Goal: Task Accomplishment & Management: Complete application form

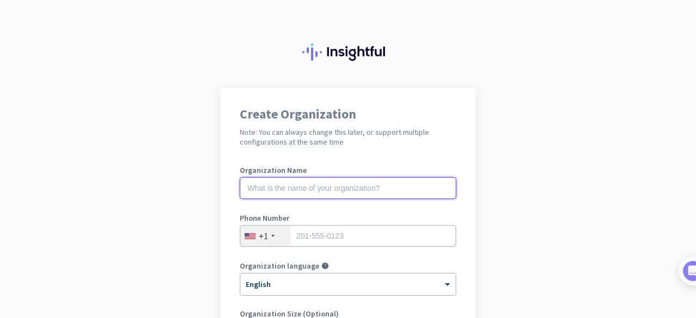
click at [318, 193] on input "text" at bounding box center [348, 188] width 216 height 22
type input "S"
type input "BangaloreTest"
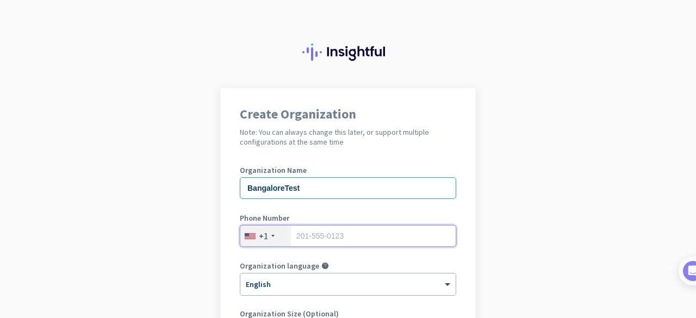
click at [343, 235] on input "tel" at bounding box center [348, 236] width 216 height 22
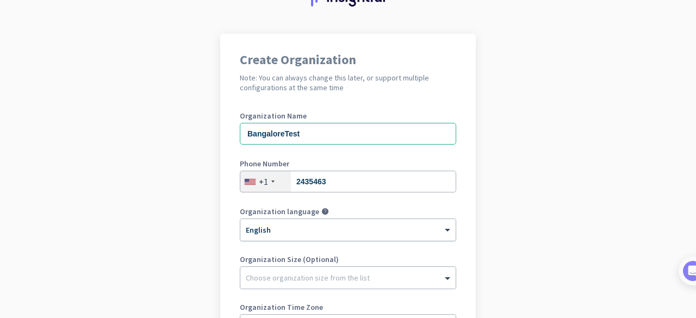
click at [317, 231] on div at bounding box center [347, 226] width 215 height 9
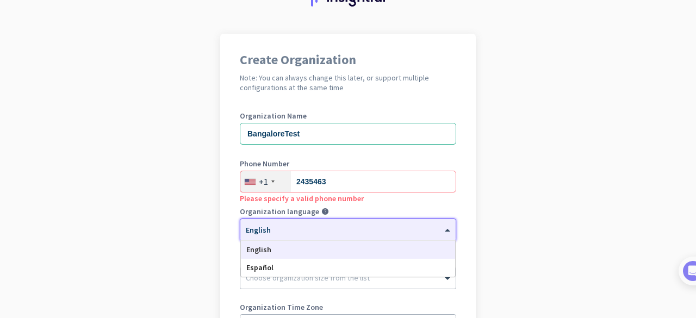
click at [672, 262] on app-onboarding-organization "Create Organization Note: You can always change this later, or support multiple…" at bounding box center [348, 253] width 696 height 438
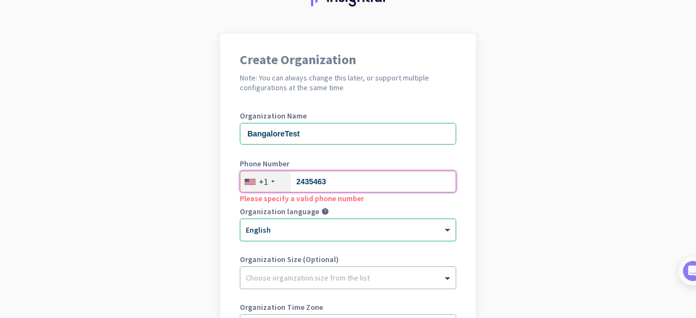
click at [367, 183] on input "2435463" at bounding box center [348, 182] width 216 height 22
type input "2"
click at [539, 216] on app-onboarding-organization "Create Organization Note: You can always change this later, or support multiple…" at bounding box center [348, 253] width 696 height 438
click at [296, 277] on div at bounding box center [347, 275] width 215 height 11
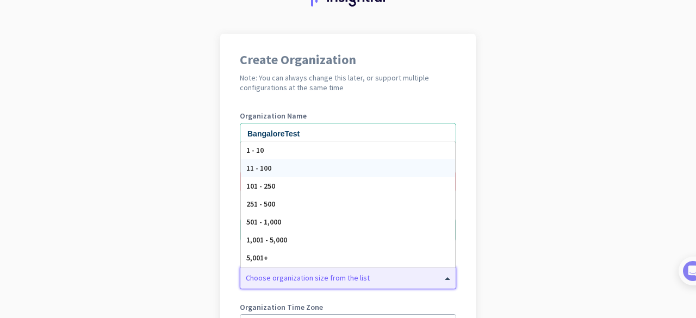
click at [293, 172] on div "11 - 100" at bounding box center [348, 168] width 214 height 18
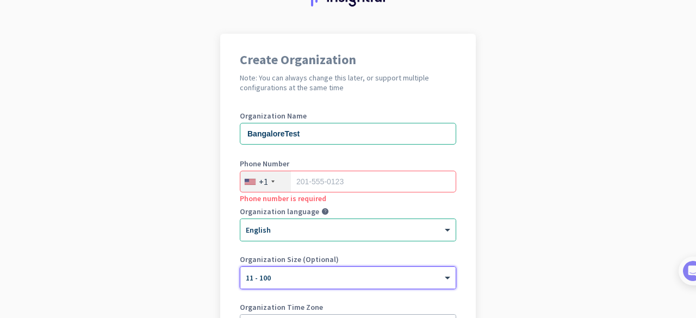
scroll to position [109, 0]
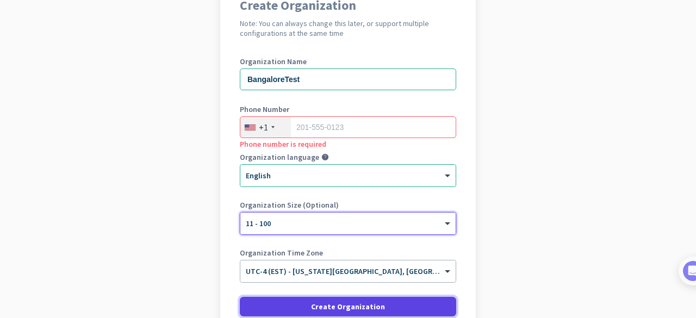
click at [346, 310] on span "Create Organization" at bounding box center [348, 306] width 74 height 11
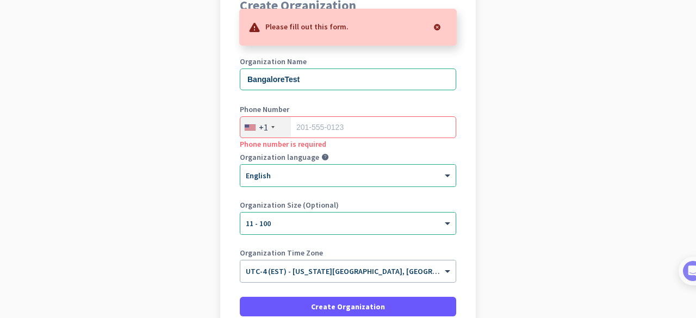
click at [272, 132] on div "+1" at bounding box center [265, 127] width 51 height 21
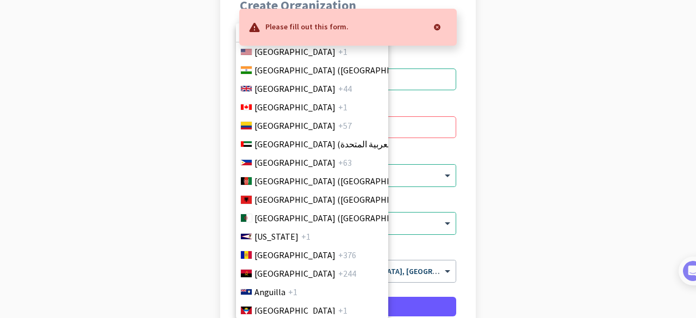
drag, startPoint x: 648, startPoint y: 160, endPoint x: 641, endPoint y: 161, distance: 7.1
click at [641, 161] on div at bounding box center [348, 159] width 696 height 318
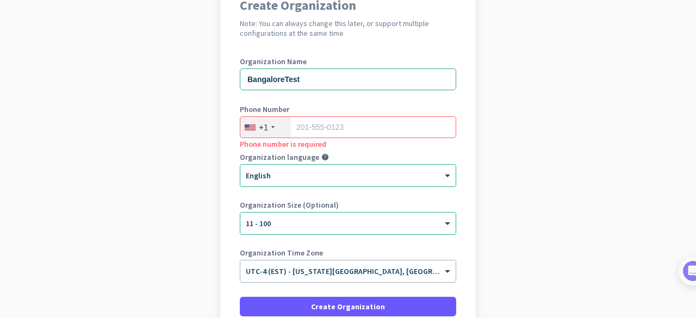
click at [264, 125] on div "+1" at bounding box center [265, 127] width 51 height 21
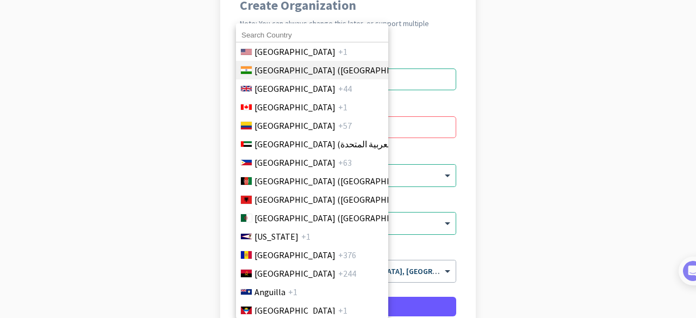
click at [274, 69] on span "India (भारत)" at bounding box center [339, 70] width 170 height 13
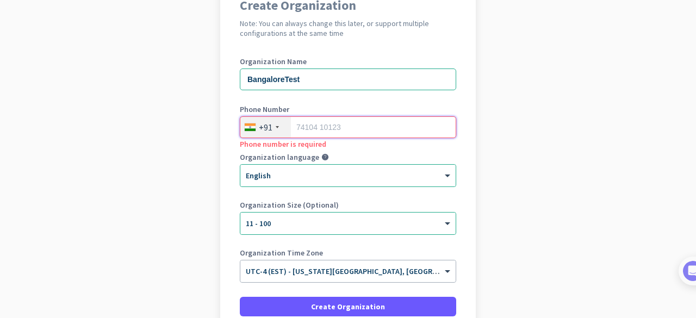
click at [310, 128] on input "tel" at bounding box center [348, 127] width 216 height 22
click at [347, 135] on input "tel" at bounding box center [348, 127] width 216 height 22
paste input "7022312434"
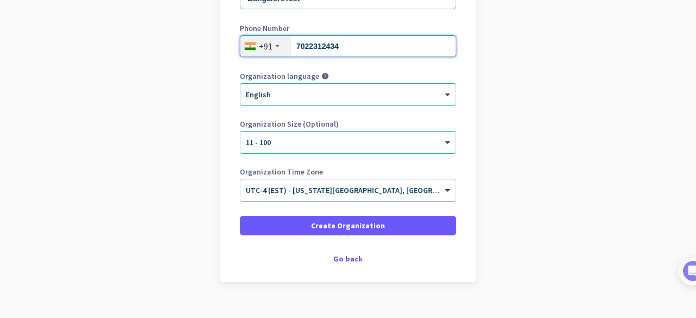
scroll to position [208, 0]
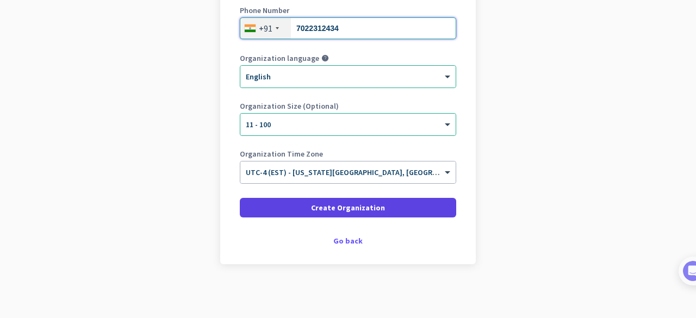
type input "7022312434"
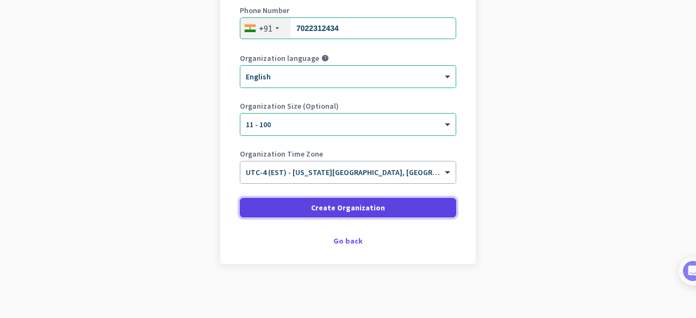
click at [306, 208] on span at bounding box center [348, 208] width 216 height 26
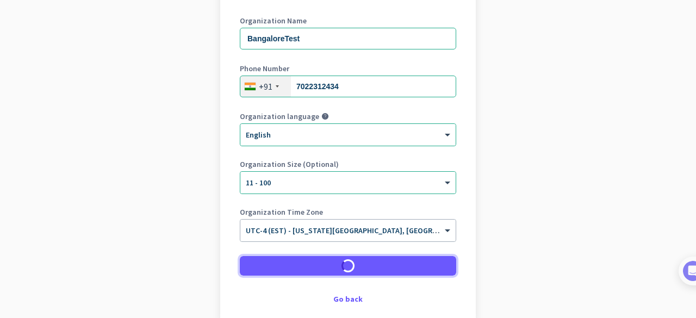
scroll to position [99, 0]
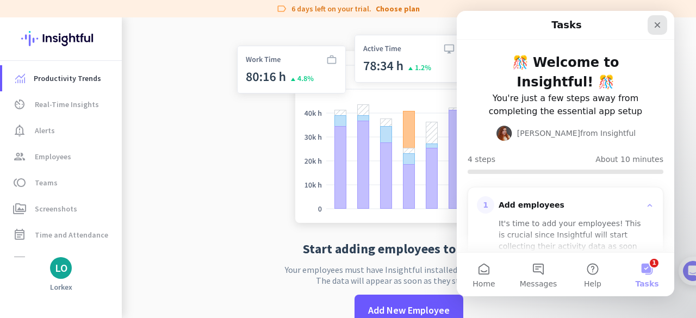
click at [654, 29] on icon "Close" at bounding box center [657, 25] width 9 height 9
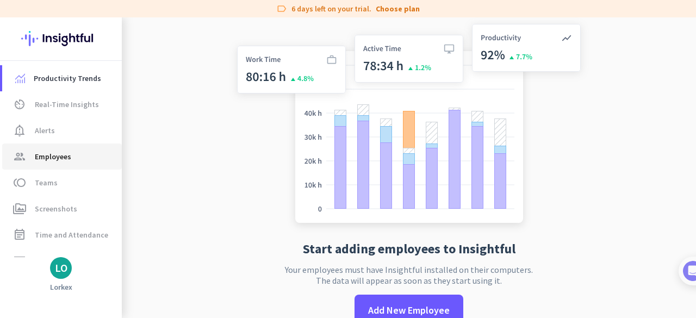
click at [59, 155] on span "Employees" at bounding box center [53, 156] width 36 height 13
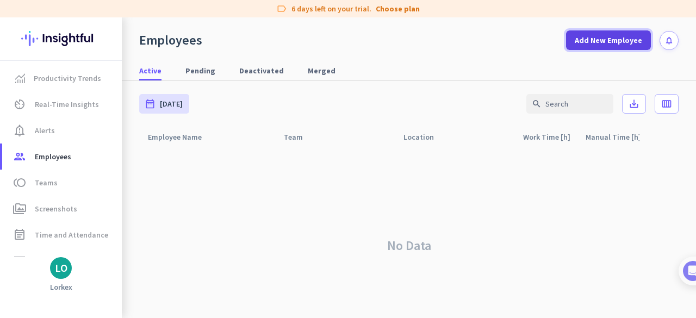
click at [582, 47] on span at bounding box center [608, 40] width 85 height 26
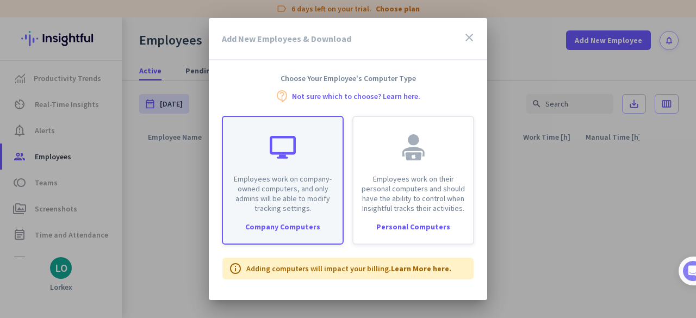
click at [274, 198] on p "Employees work on company-owned computers, and only admins will be able to modi…" at bounding box center [282, 193] width 107 height 39
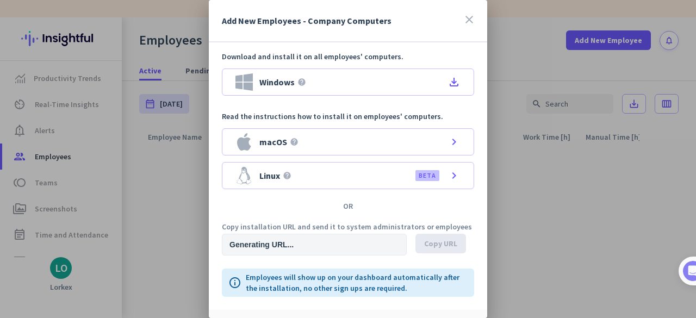
type input "https://app.insightful.io/#/installation/company?token=eyJhbGciOiJIUzI1NiIsInR5…"
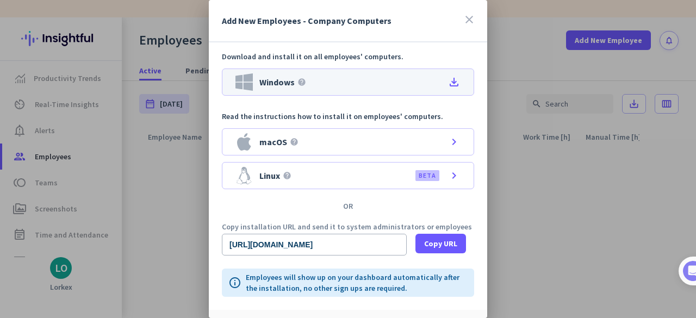
click at [451, 85] on icon "file_download" at bounding box center [454, 82] width 13 height 13
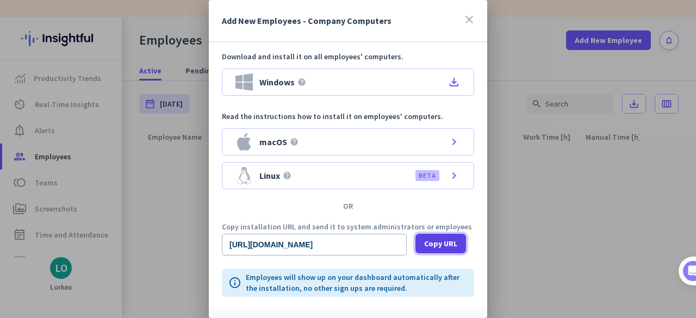
click at [437, 245] on span "Copy URL" at bounding box center [440, 243] width 33 height 11
click at [463, 207] on div "OR" at bounding box center [348, 206] width 278 height 8
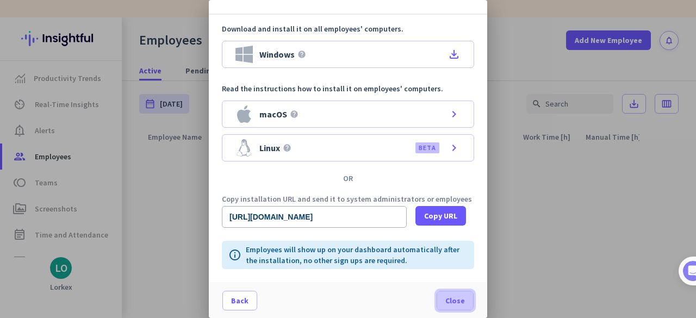
click at [458, 305] on span at bounding box center [455, 301] width 36 height 26
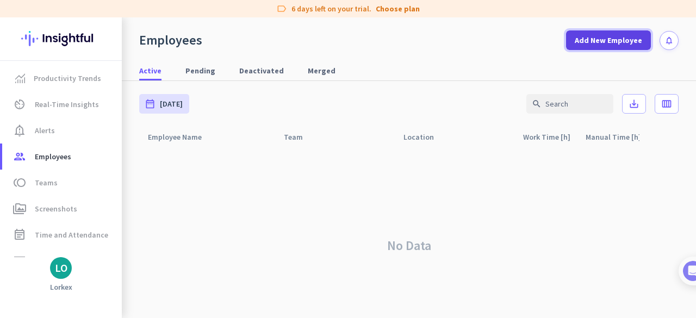
click at [609, 48] on span at bounding box center [608, 40] width 85 height 26
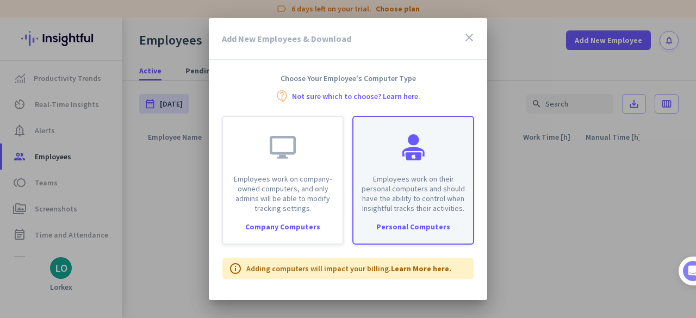
click at [435, 154] on div "Employees work on their personal computers and should have the ability to contr…" at bounding box center [413, 165] width 120 height 96
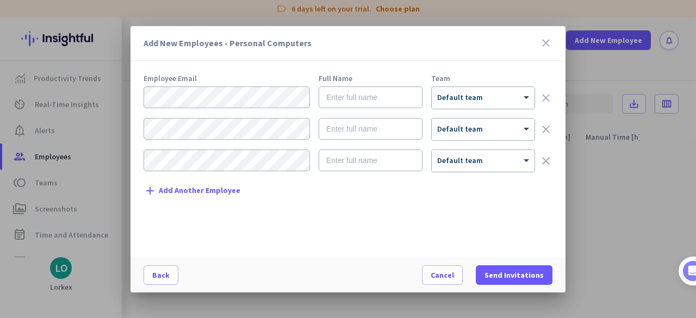
click at [547, 44] on icon "close" at bounding box center [545, 42] width 13 height 13
